Goal: Transaction & Acquisition: Download file/media

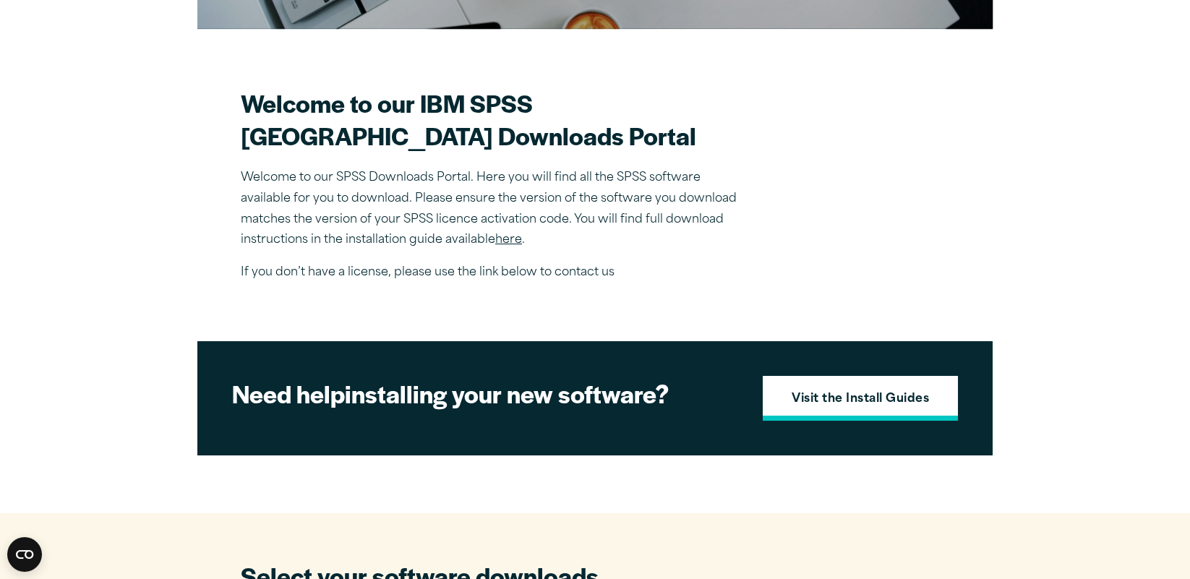
scroll to position [367, 0]
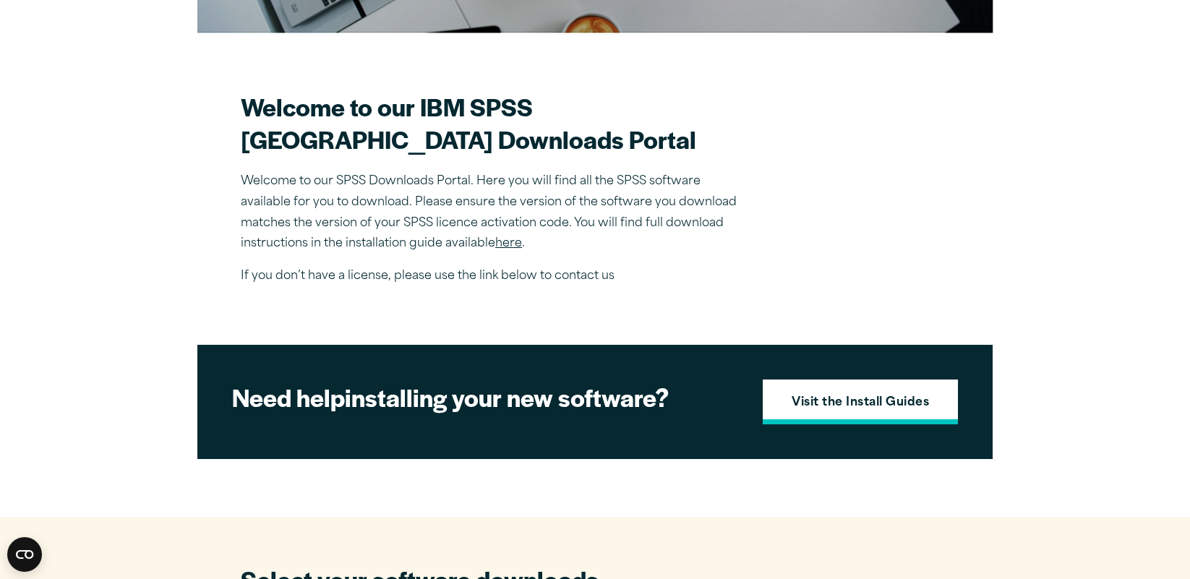
click at [855, 413] on strong "Visit the Install Guides" at bounding box center [860, 403] width 137 height 19
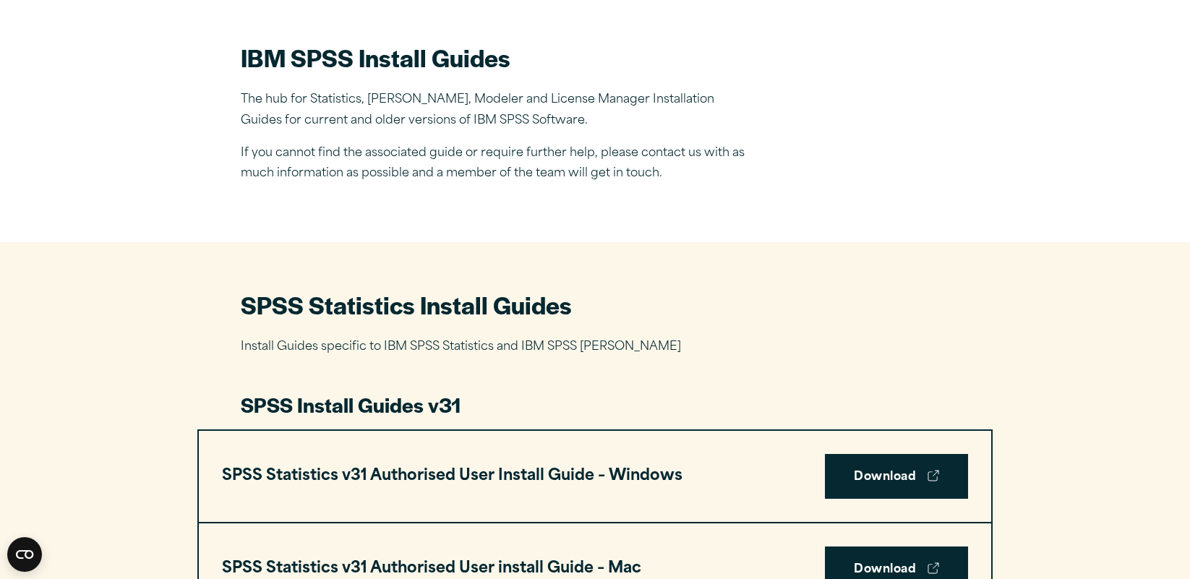
scroll to position [506, 0]
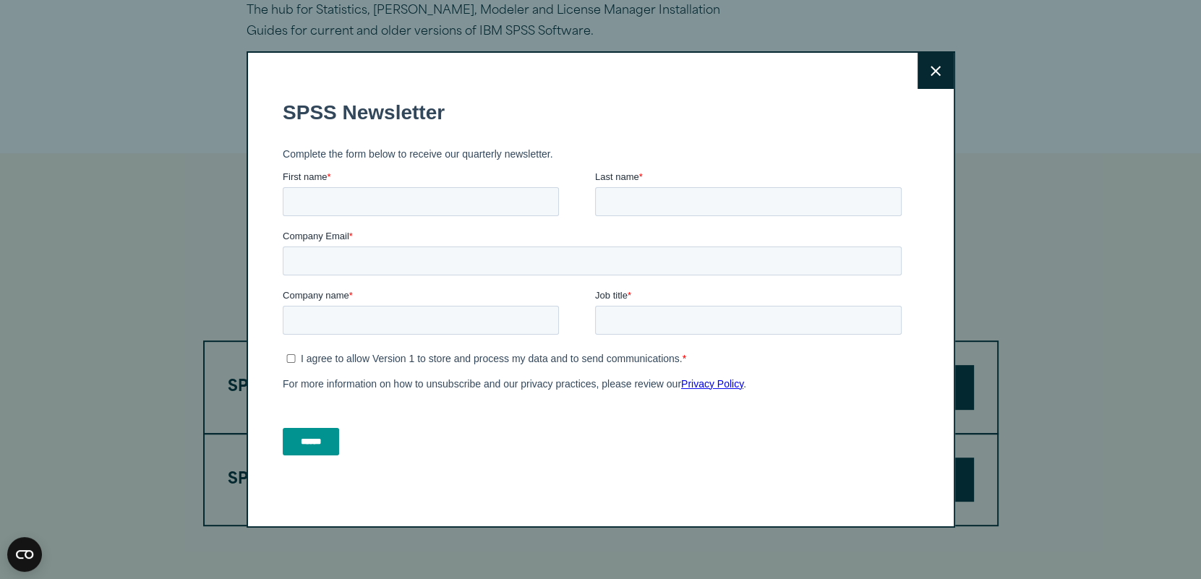
click at [934, 81] on button "Close" at bounding box center [936, 71] width 36 height 36
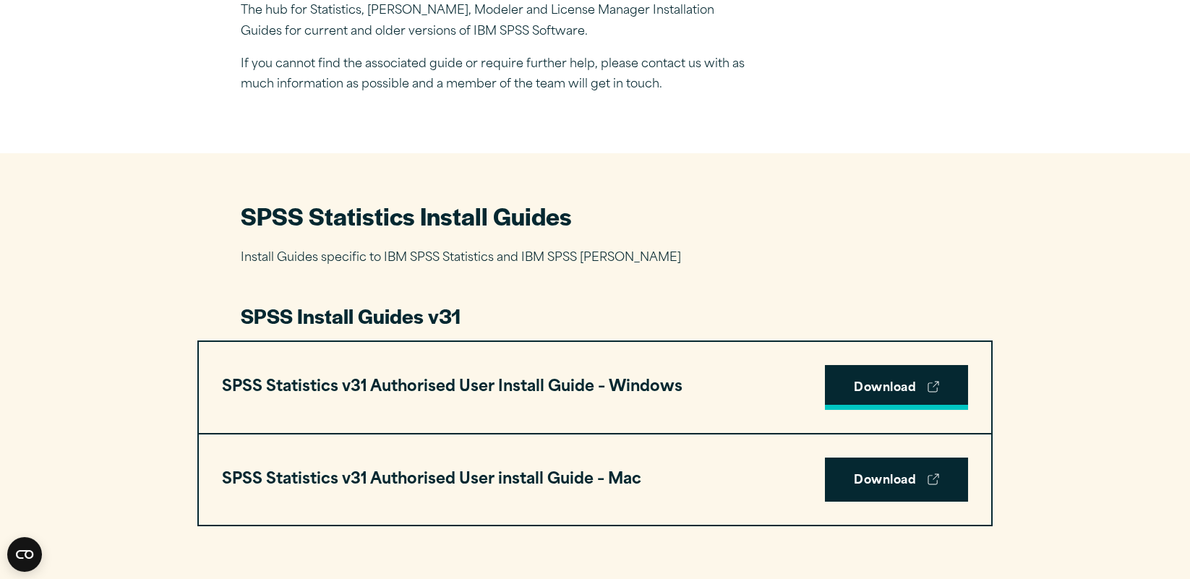
click at [860, 389] on link "Download" at bounding box center [896, 387] width 143 height 45
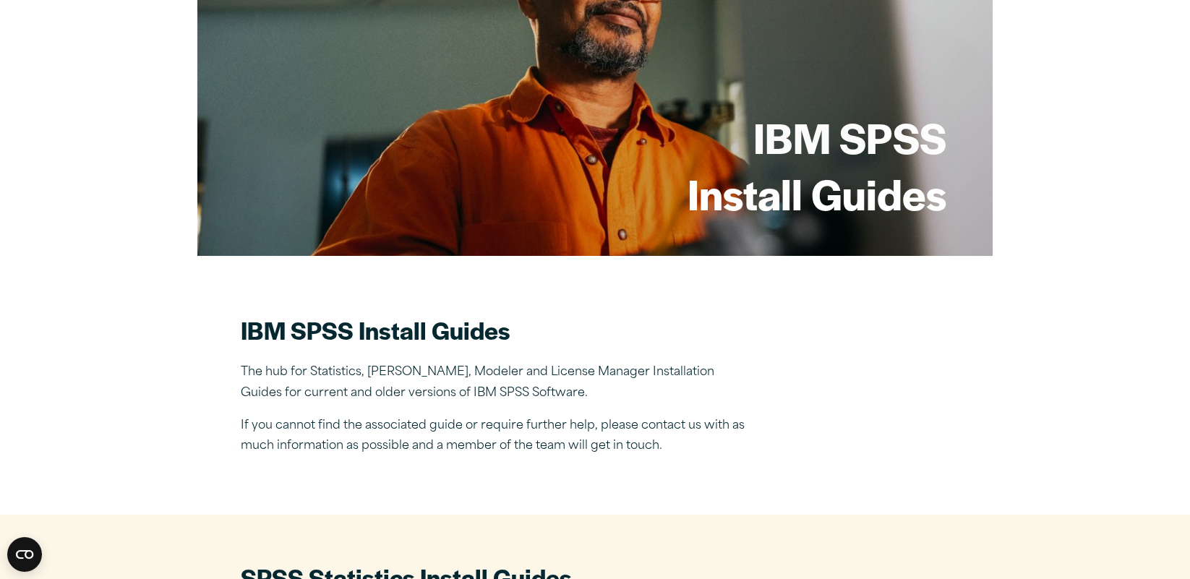
scroll to position [0, 0]
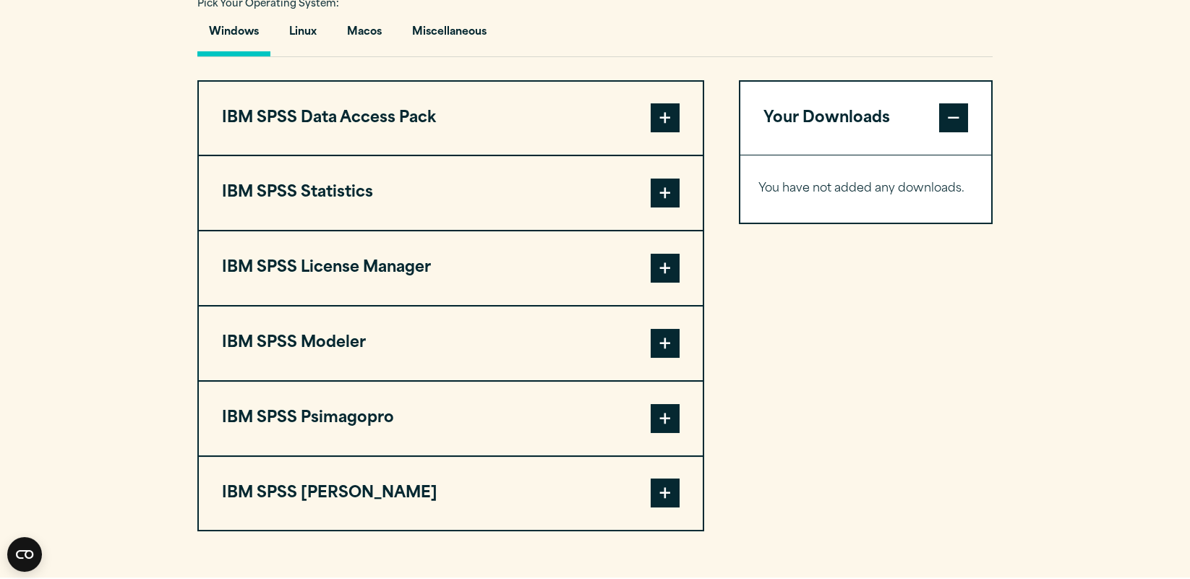
scroll to position [1107, 0]
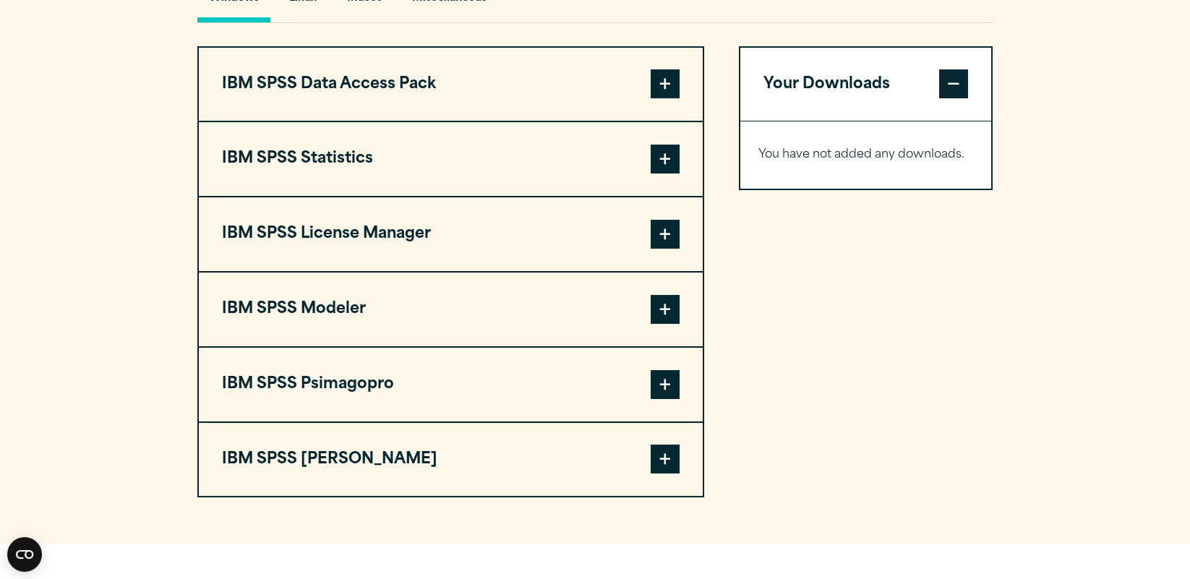
click at [674, 174] on span at bounding box center [665, 159] width 29 height 29
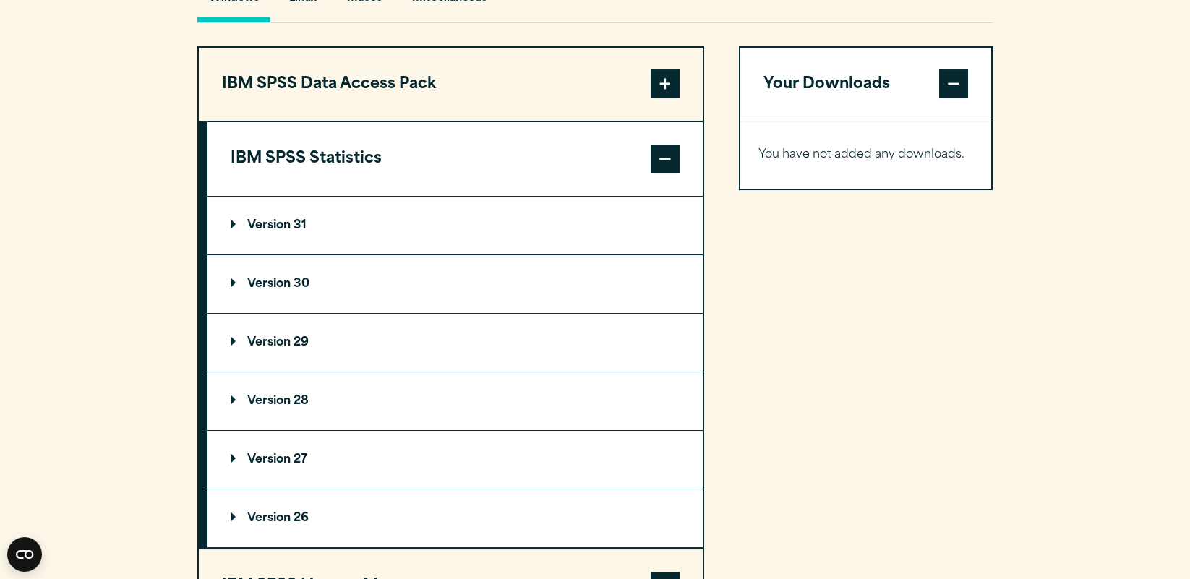
click at [294, 231] on p "Version 31" at bounding box center [269, 226] width 76 height 12
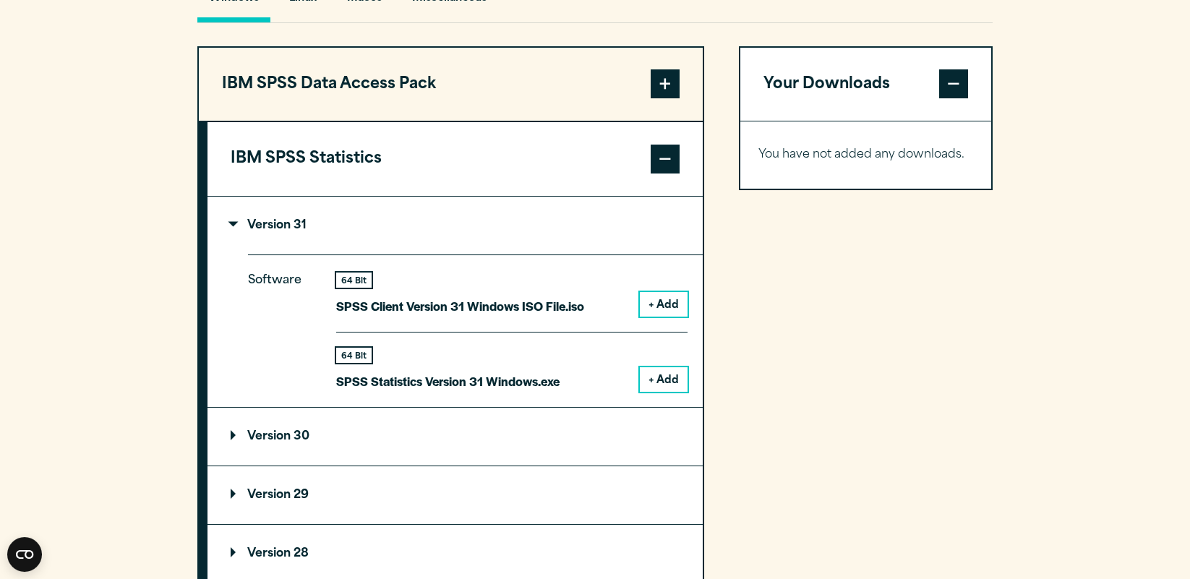
click at [661, 392] on button "+ Add" at bounding box center [664, 379] width 48 height 25
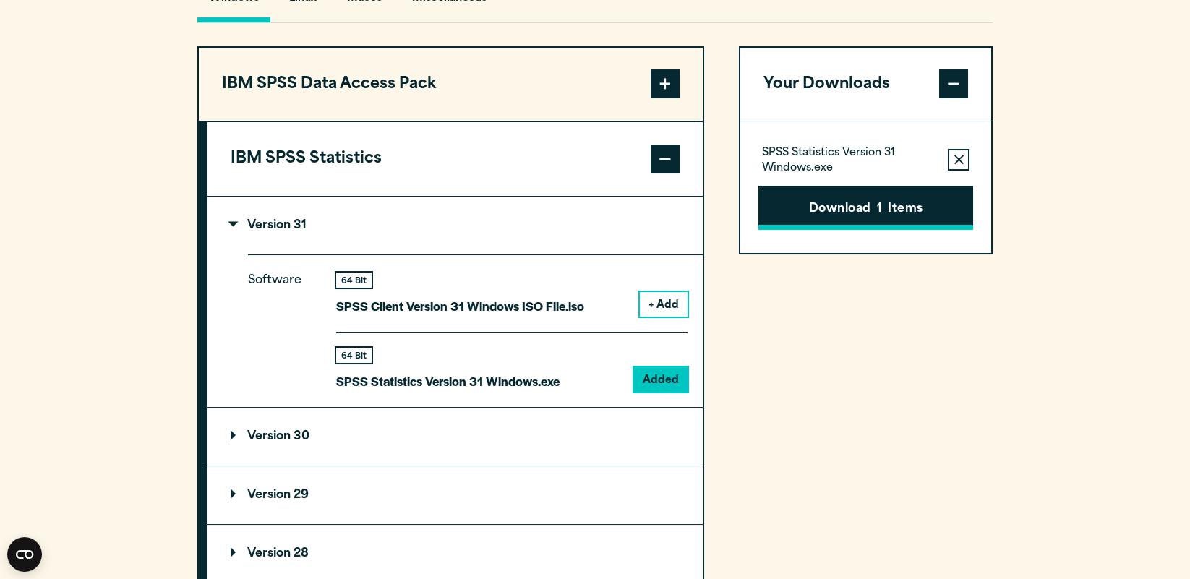
click at [848, 231] on button "Download 1 Items" at bounding box center [866, 208] width 215 height 45
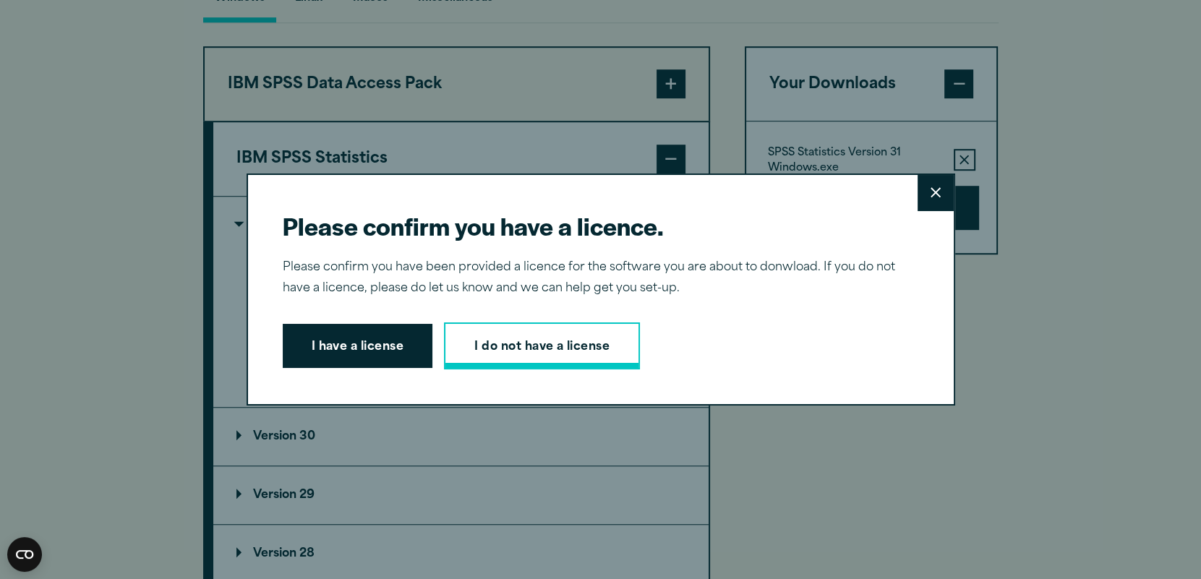
click at [481, 357] on link "I do not have a license" at bounding box center [542, 347] width 196 height 48
click at [923, 200] on button "Close" at bounding box center [936, 193] width 36 height 36
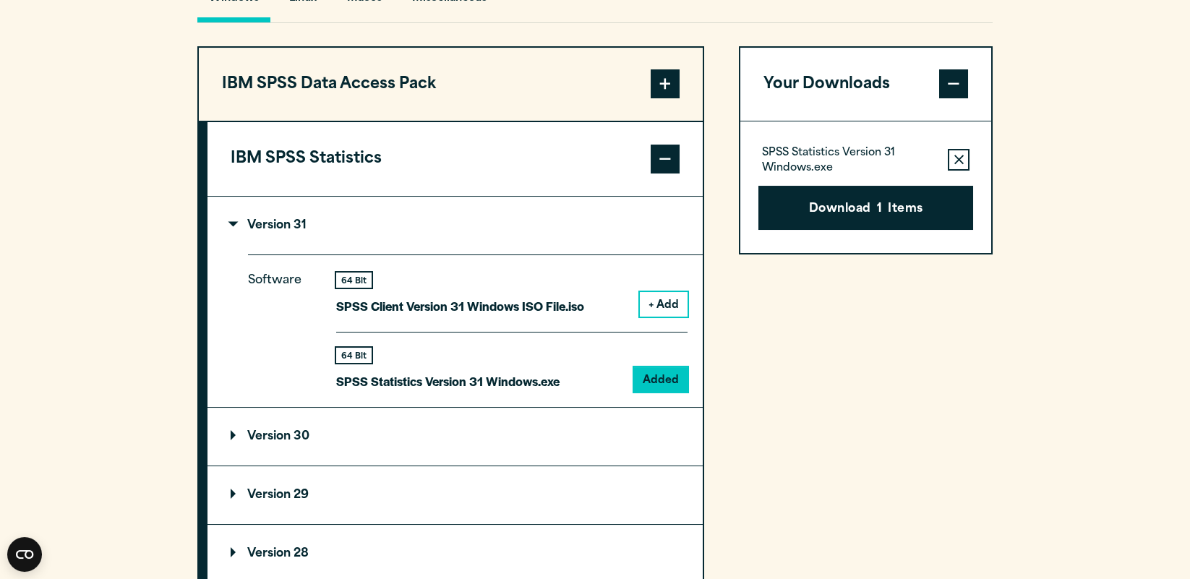
click at [286, 443] on p "Version 30" at bounding box center [270, 437] width 79 height 12
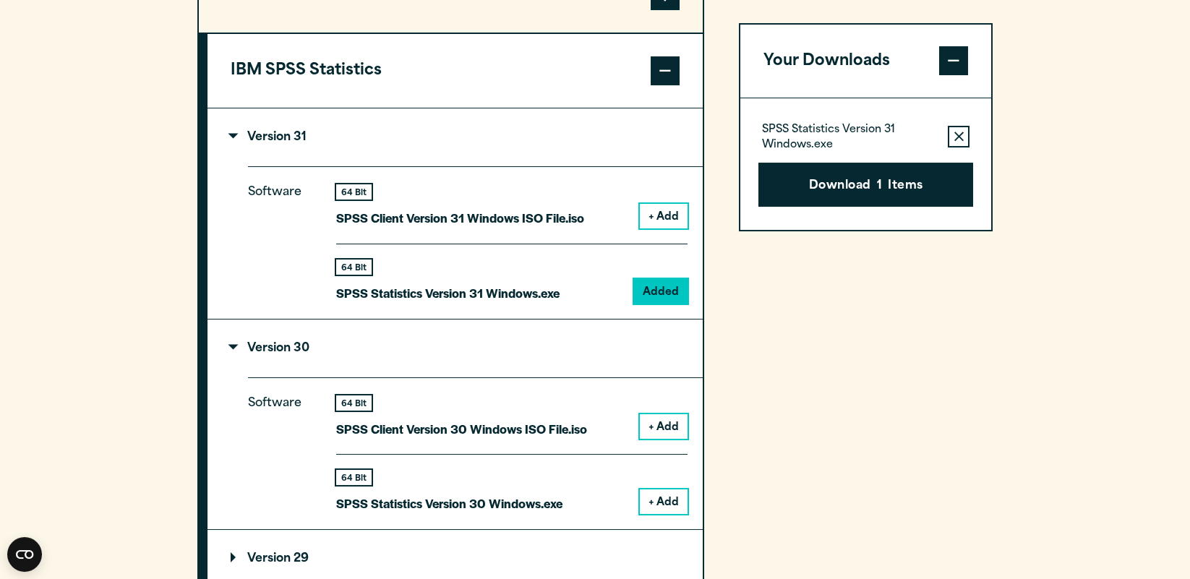
scroll to position [1324, 0]
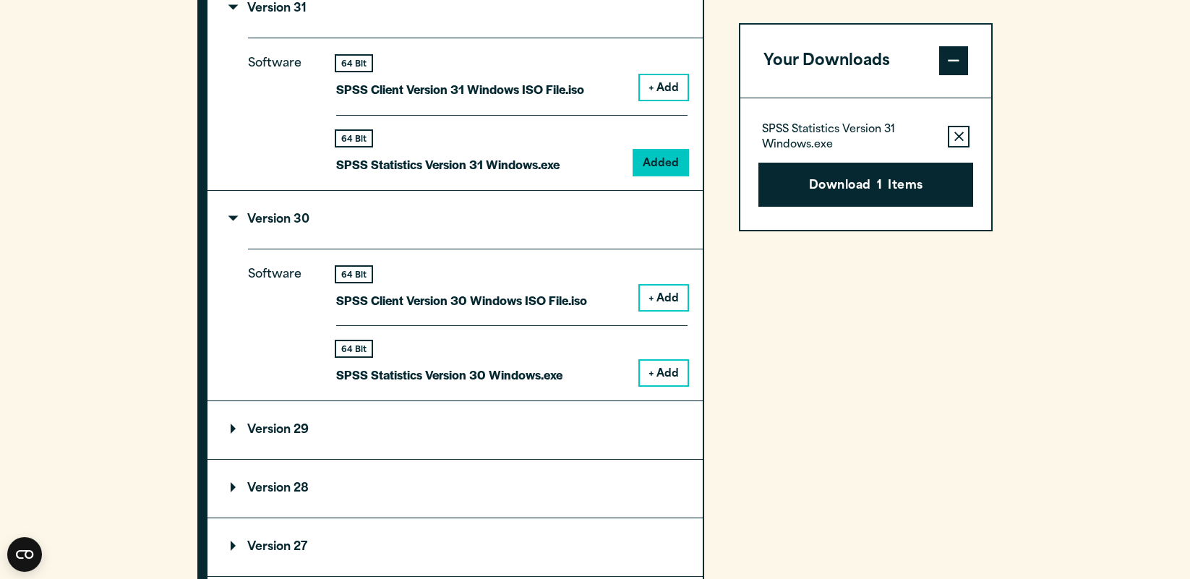
click at [669, 385] on button "+ Add" at bounding box center [664, 373] width 48 height 25
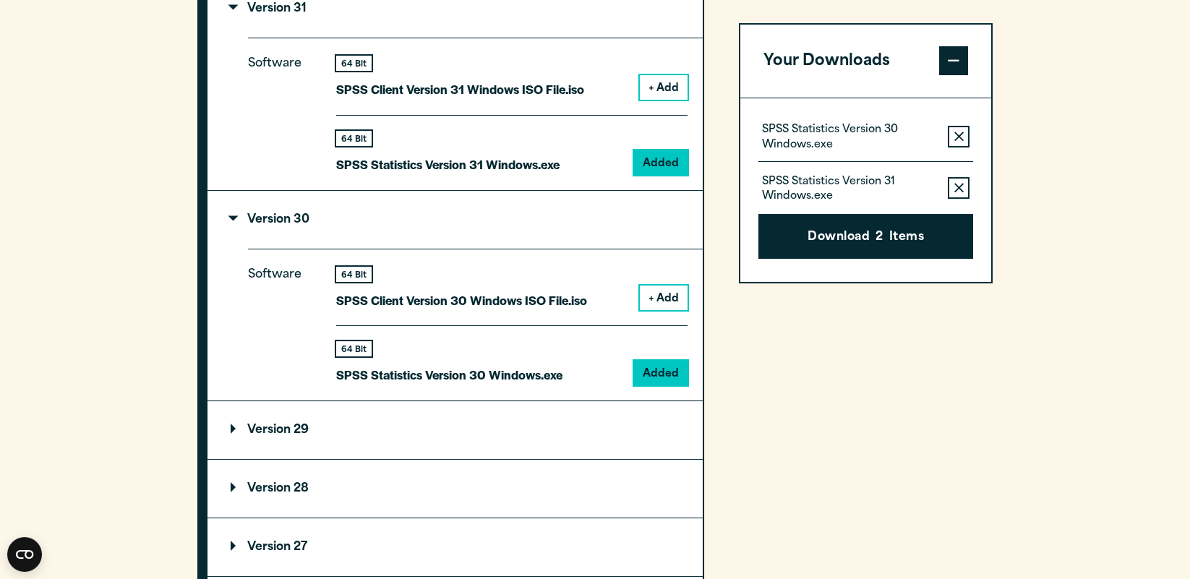
click at [957, 192] on icon "button" at bounding box center [959, 189] width 9 height 10
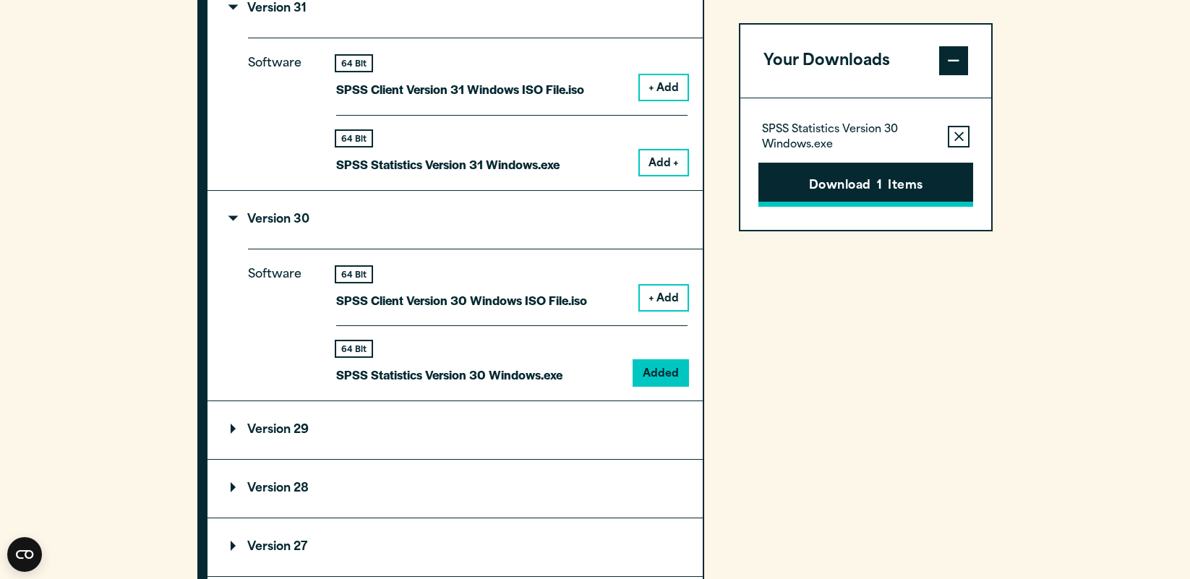
click at [913, 189] on button "Download 1 Items" at bounding box center [866, 185] width 215 height 45
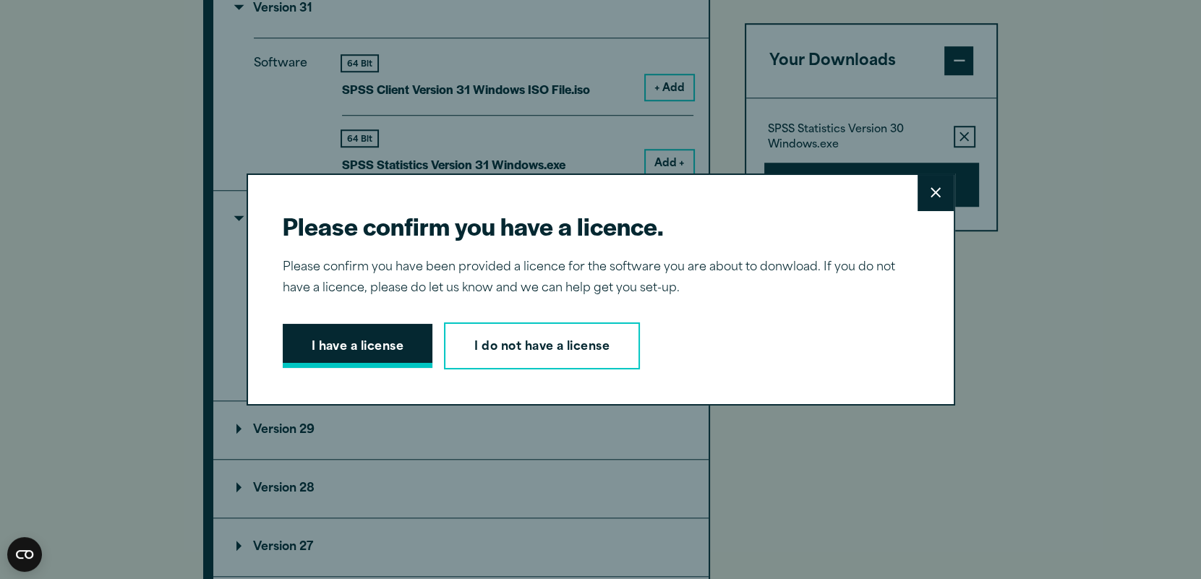
click at [382, 337] on button "I have a license" at bounding box center [358, 346] width 150 height 45
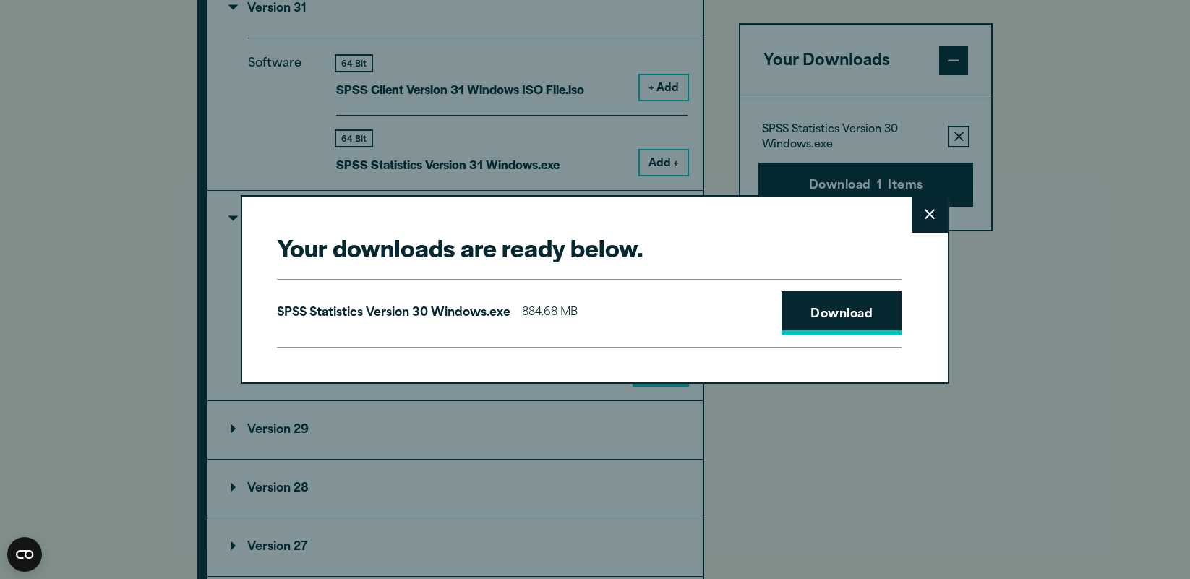
click at [822, 322] on link "Download" at bounding box center [842, 313] width 120 height 45
click at [853, 314] on link "Download" at bounding box center [842, 313] width 120 height 45
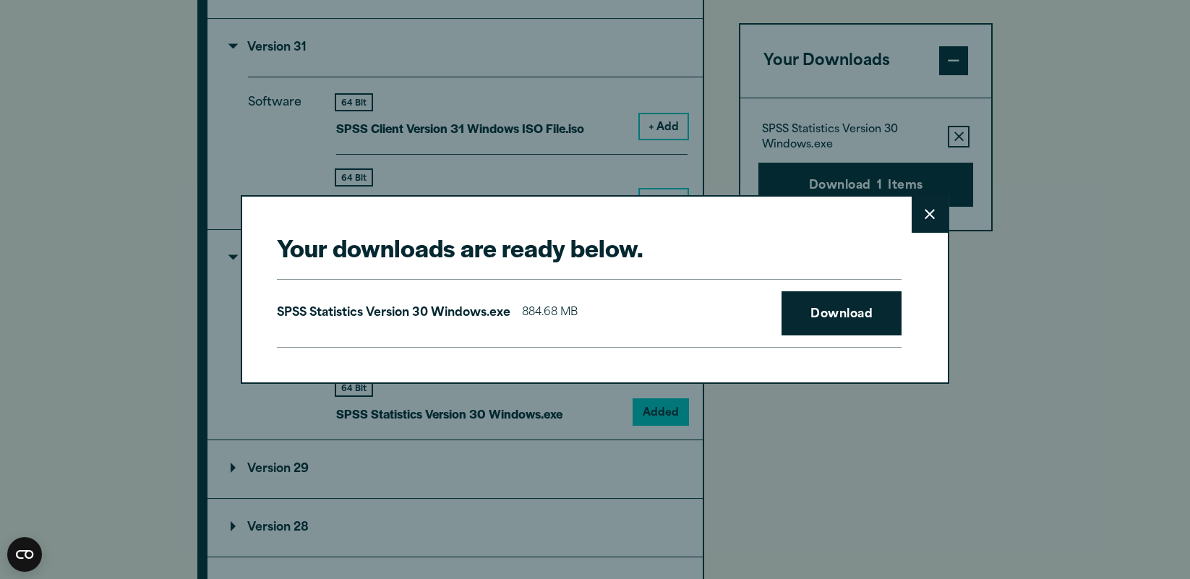
scroll to position [1252, 0]
